Goal: Check status: Check status

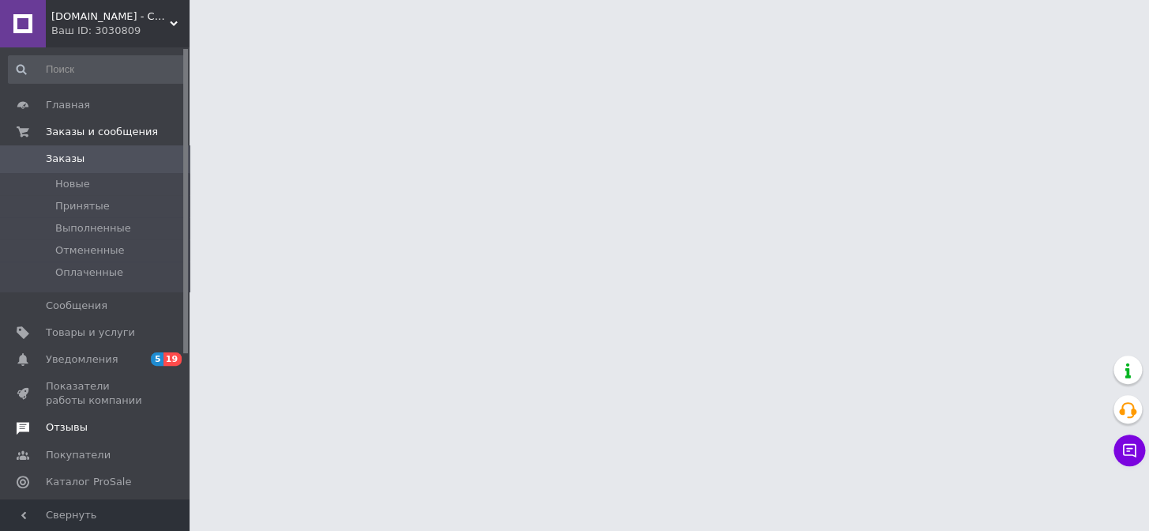
click at [61, 430] on span "Отзывы" at bounding box center [67, 427] width 42 height 14
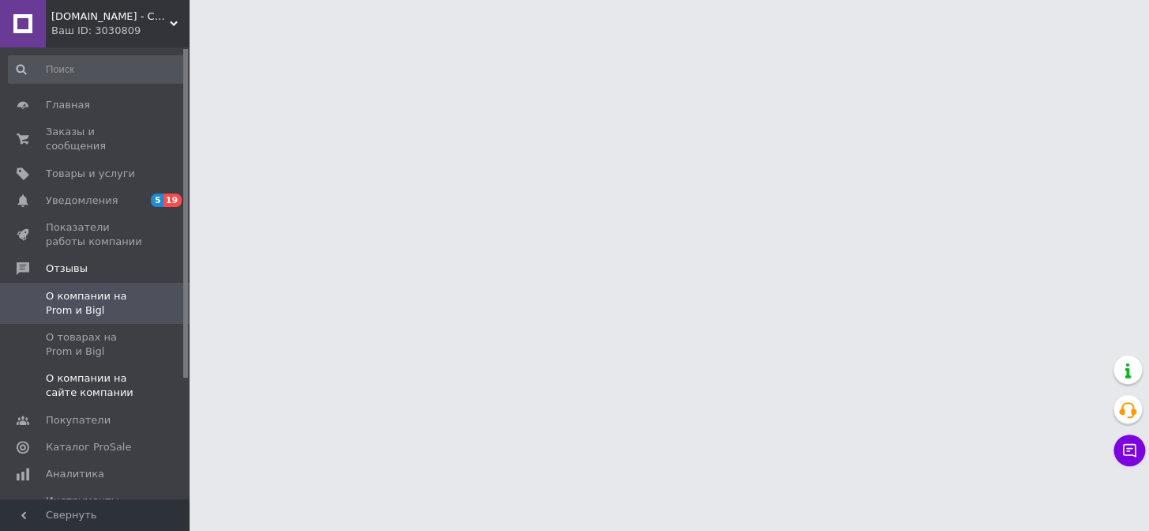
click at [74, 373] on span "О компании на сайте компании" at bounding box center [96, 385] width 100 height 28
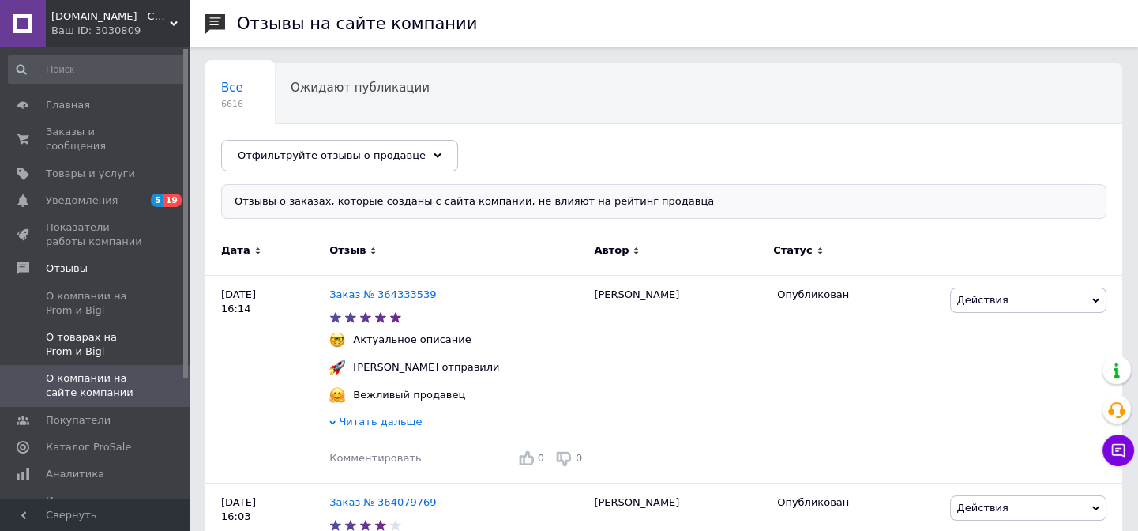
click at [95, 339] on span "О товарах на Prom и Bigl" at bounding box center [96, 344] width 100 height 28
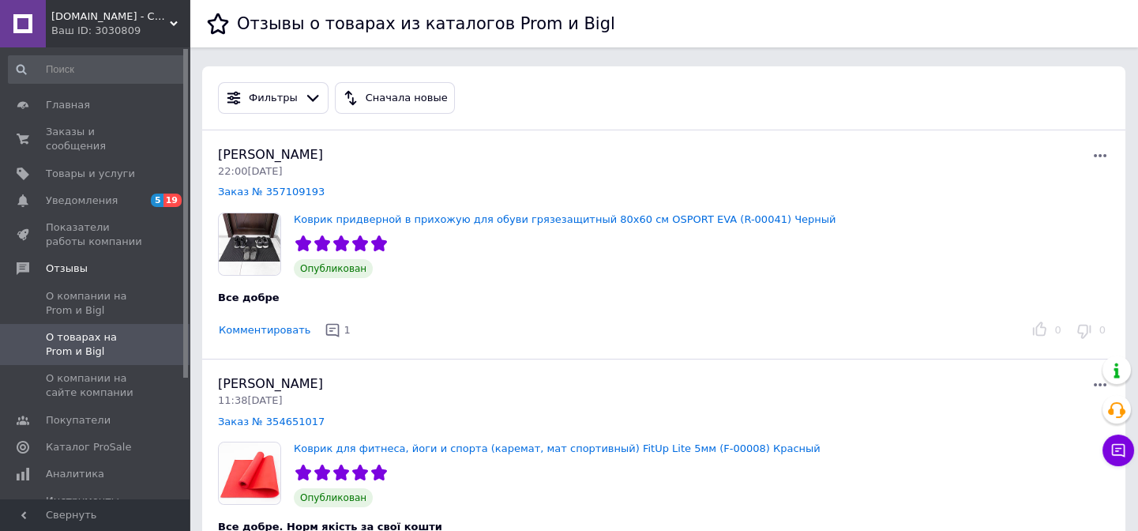
click at [96, 32] on div "Ваш ID: 3030809" at bounding box center [120, 31] width 138 height 14
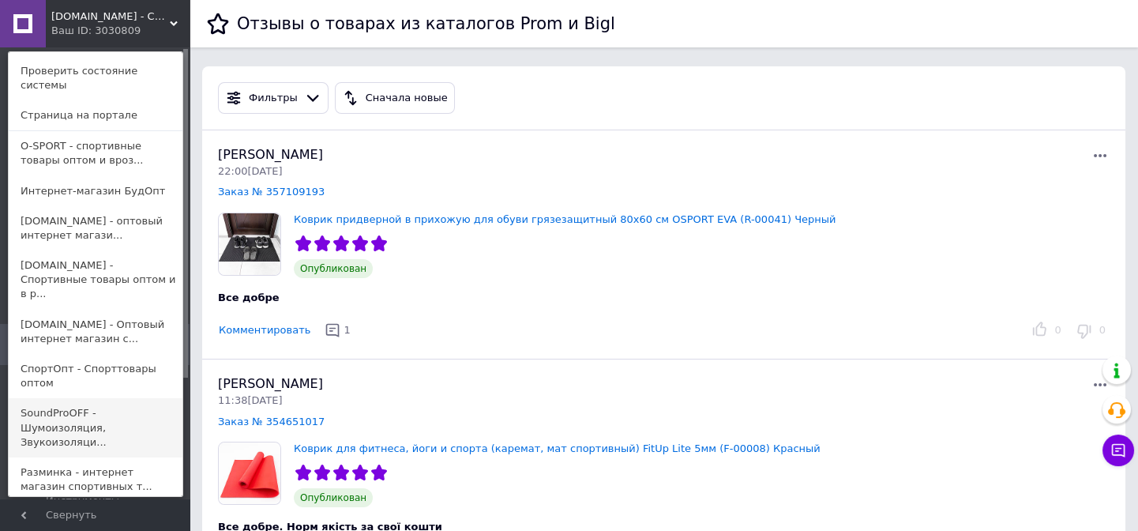
scroll to position [139, 0]
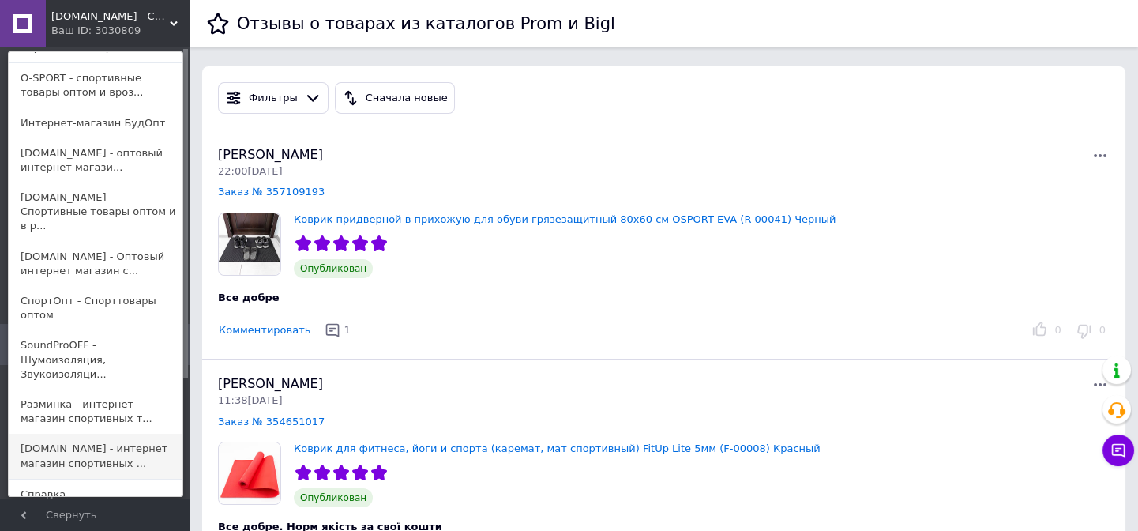
click at [69, 433] on link "[DOMAIN_NAME] - интернет магазин спортивных ..." at bounding box center [96, 455] width 174 height 44
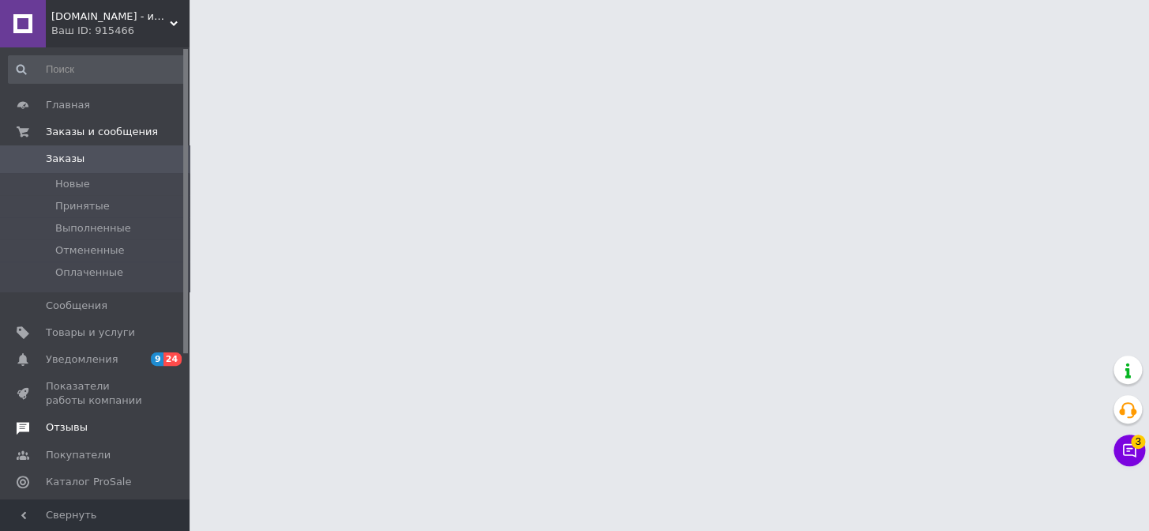
click at [61, 428] on span "Отзывы" at bounding box center [67, 427] width 42 height 14
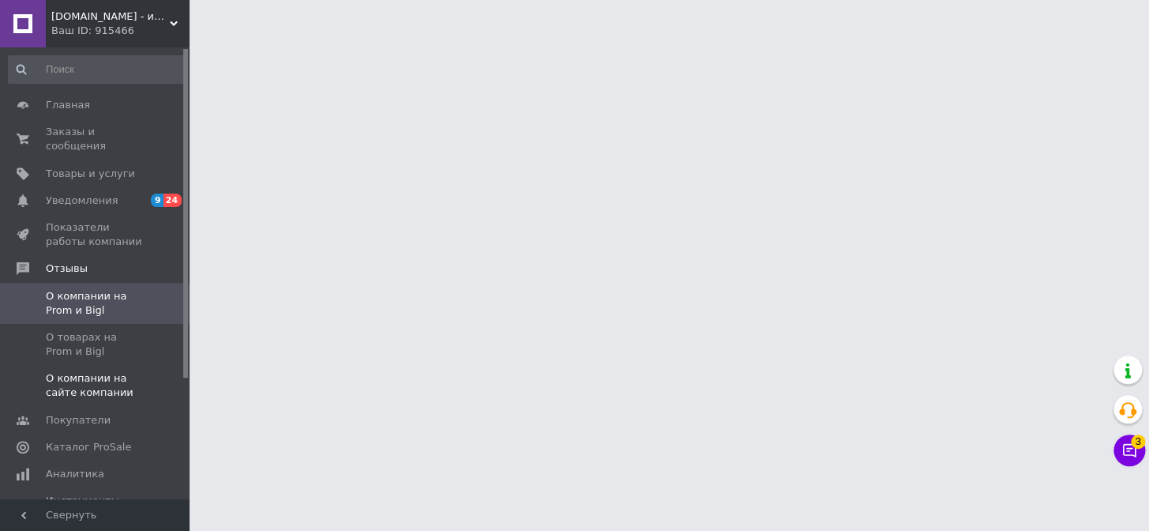
click at [86, 371] on span "О компании на сайте компании" at bounding box center [96, 385] width 100 height 28
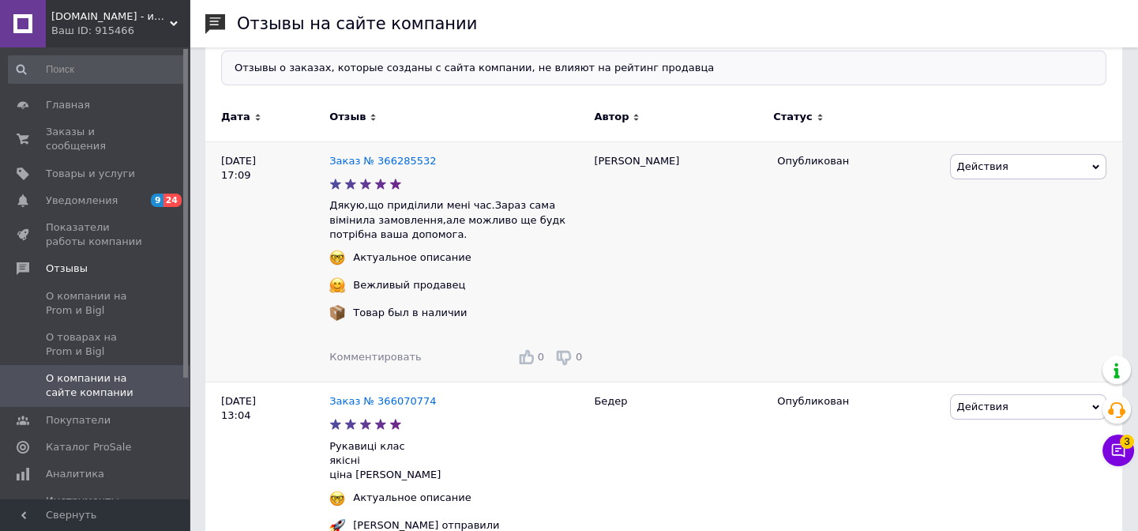
scroll to position [143, 0]
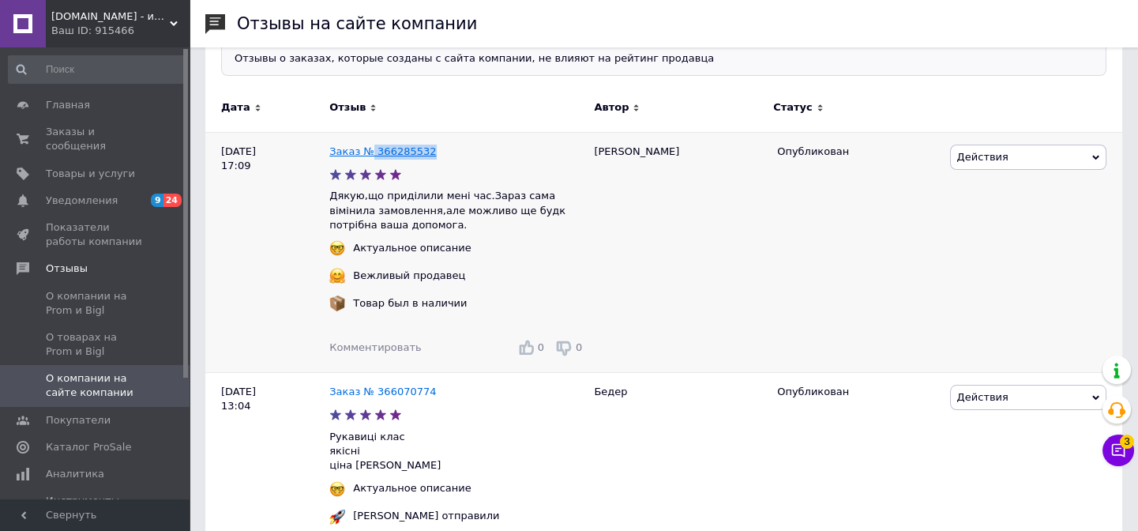
drag, startPoint x: 427, startPoint y: 154, endPoint x: 370, endPoint y: 151, distance: 56.9
click at [370, 151] on div "Заказ № 366285532" at bounding box center [457, 151] width 263 height 21
copy link "366285532"
click at [400, 150] on link "Заказ № 366285532" at bounding box center [382, 151] width 107 height 12
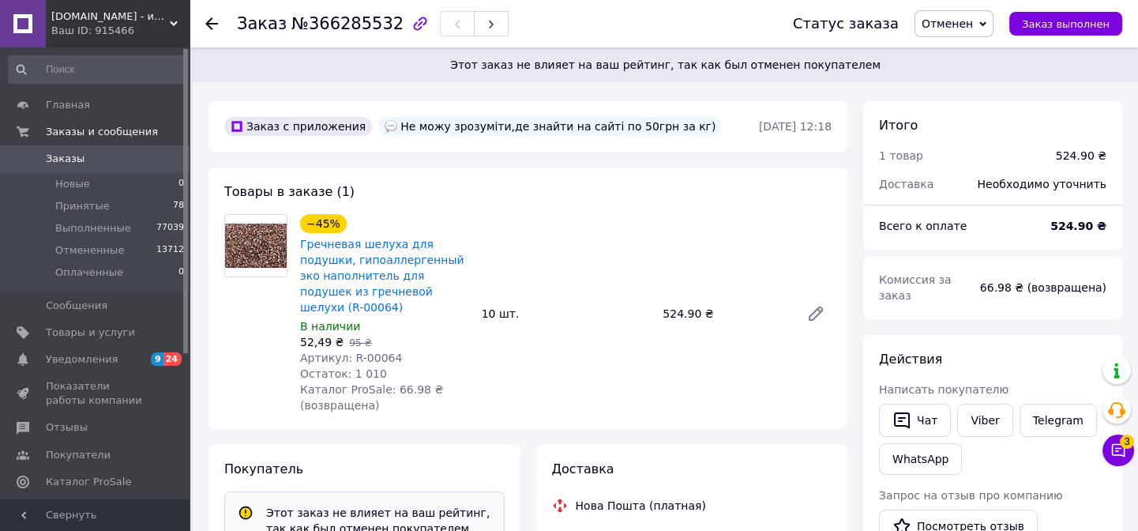
click at [209, 25] on use at bounding box center [211, 23] width 13 height 13
